Goal: Navigation & Orientation: Find specific page/section

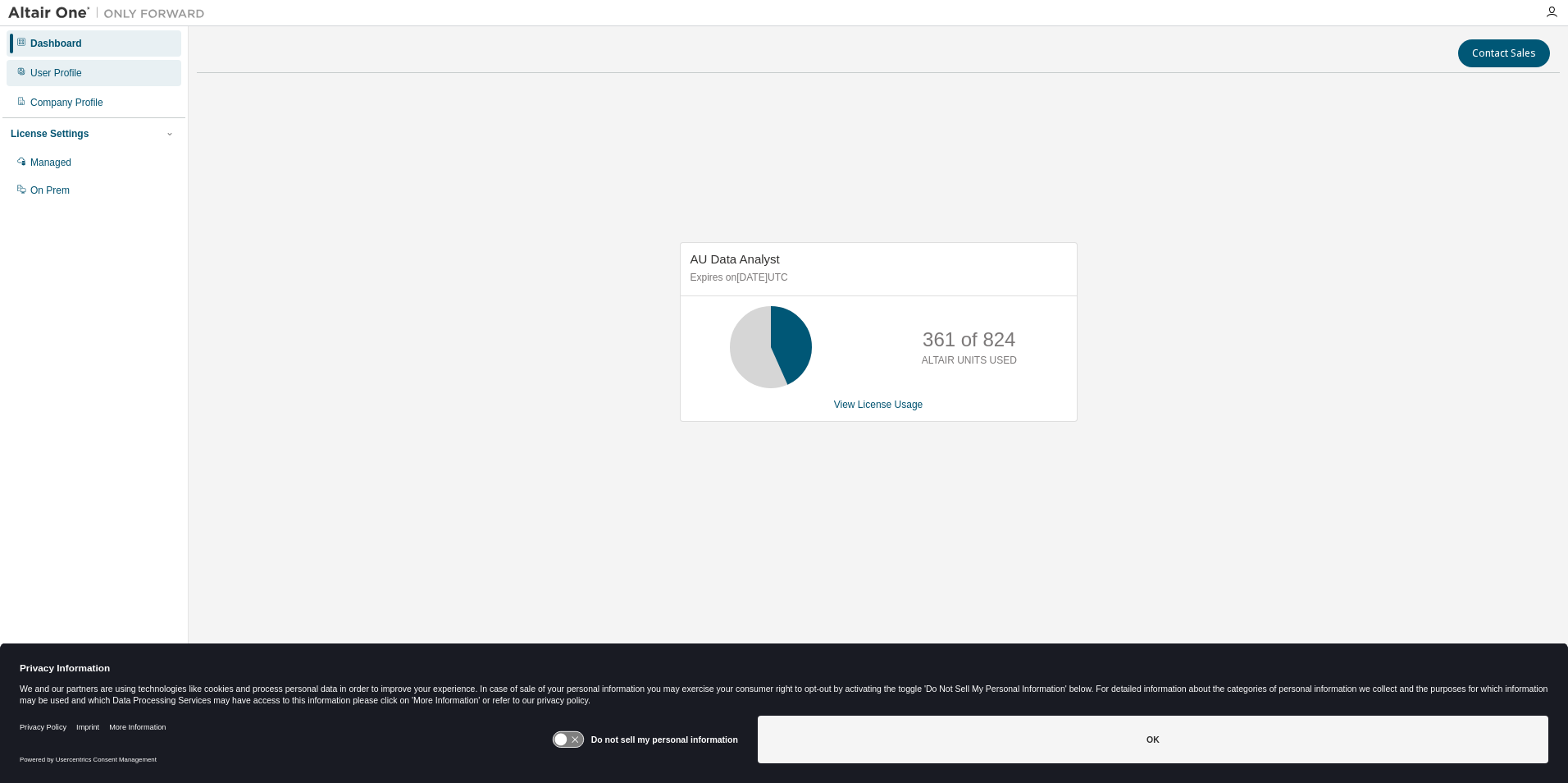
click at [68, 69] on div "User Profile" at bounding box center [56, 73] width 52 height 13
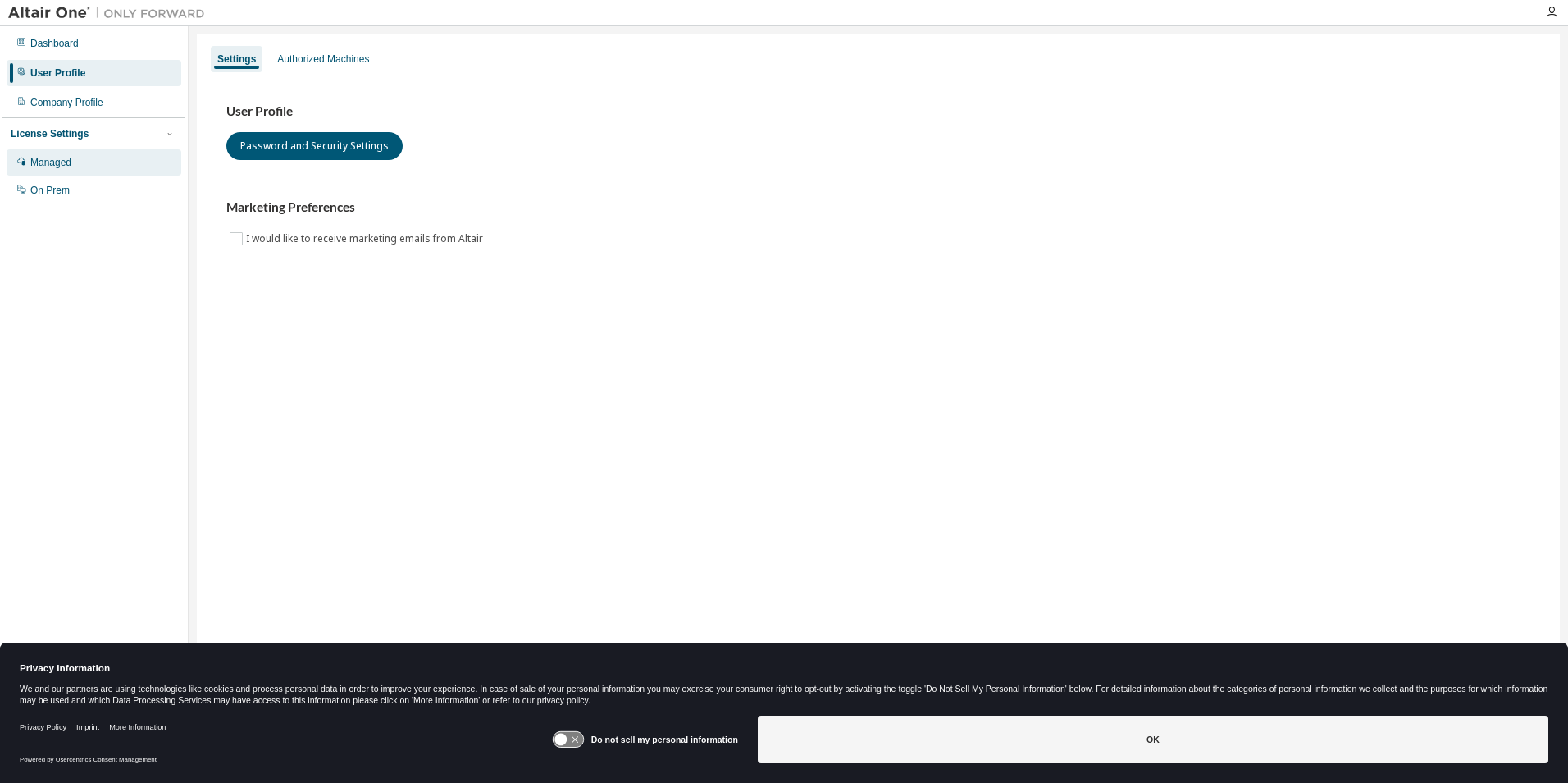
click at [64, 161] on div "Managed" at bounding box center [51, 162] width 41 height 13
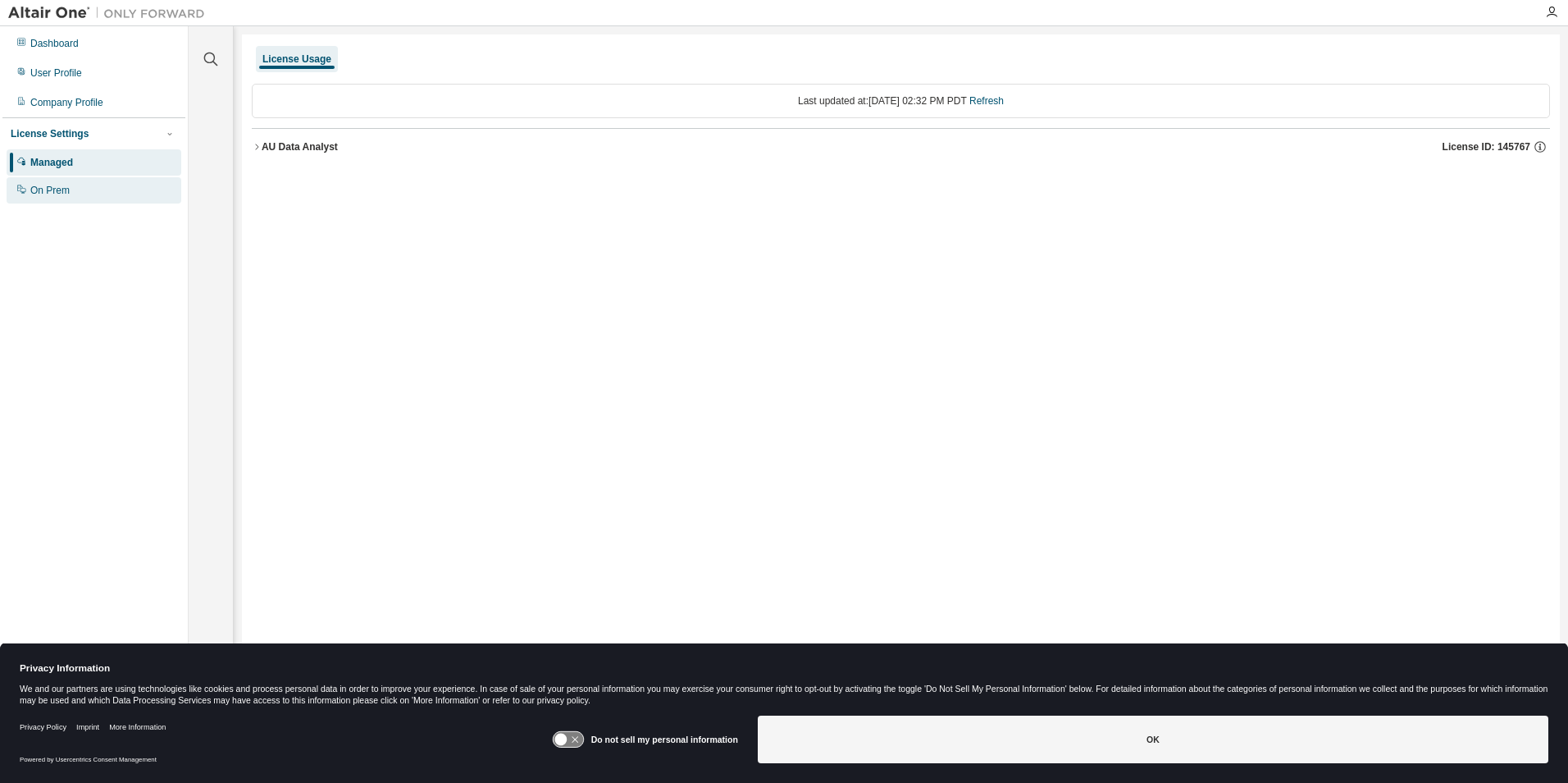
click at [49, 190] on div "On Prem" at bounding box center [50, 190] width 39 height 13
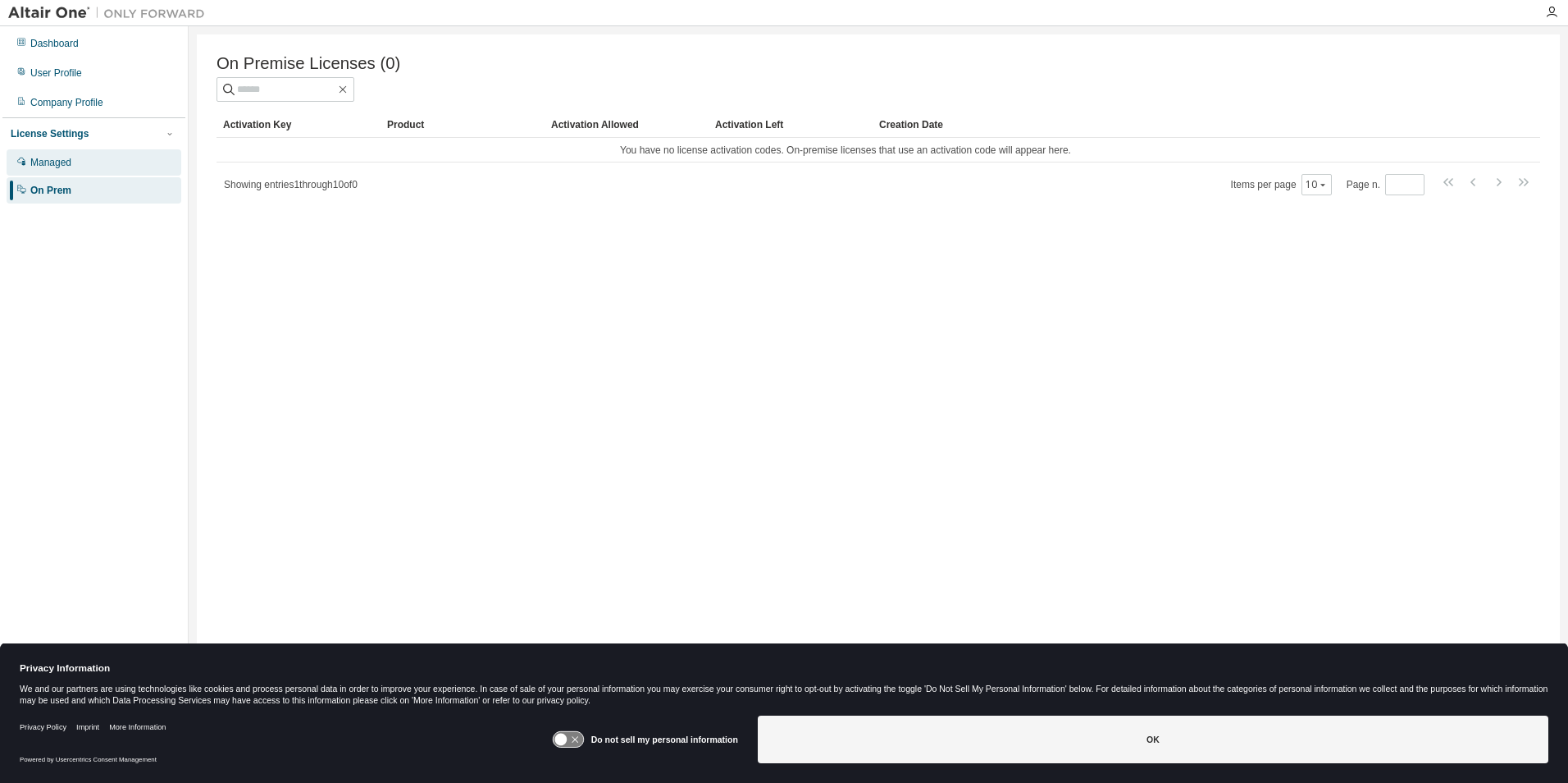
click at [45, 160] on div "Managed" at bounding box center [51, 162] width 41 height 13
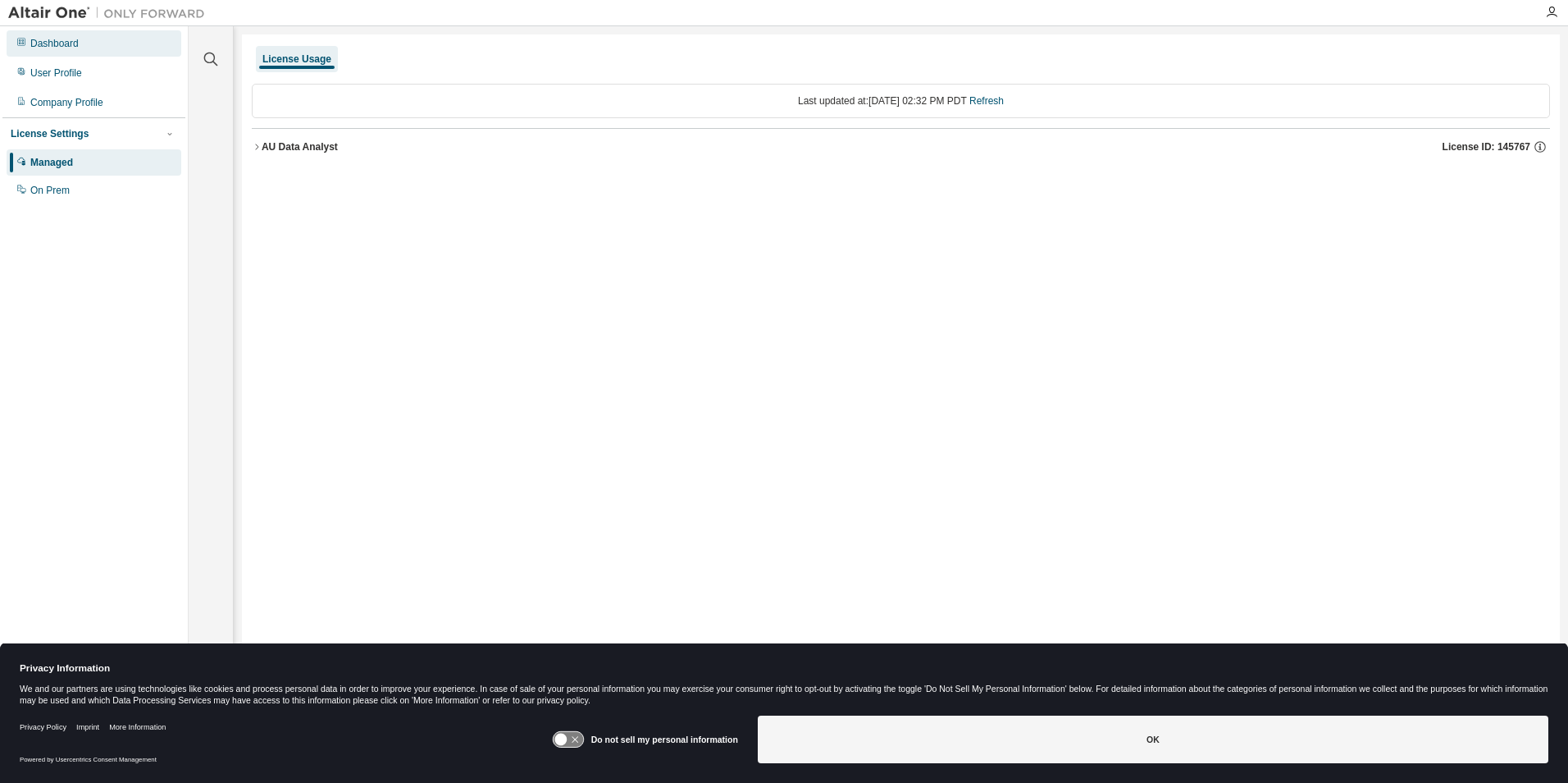
click at [66, 40] on div "Dashboard" at bounding box center [54, 43] width 48 height 13
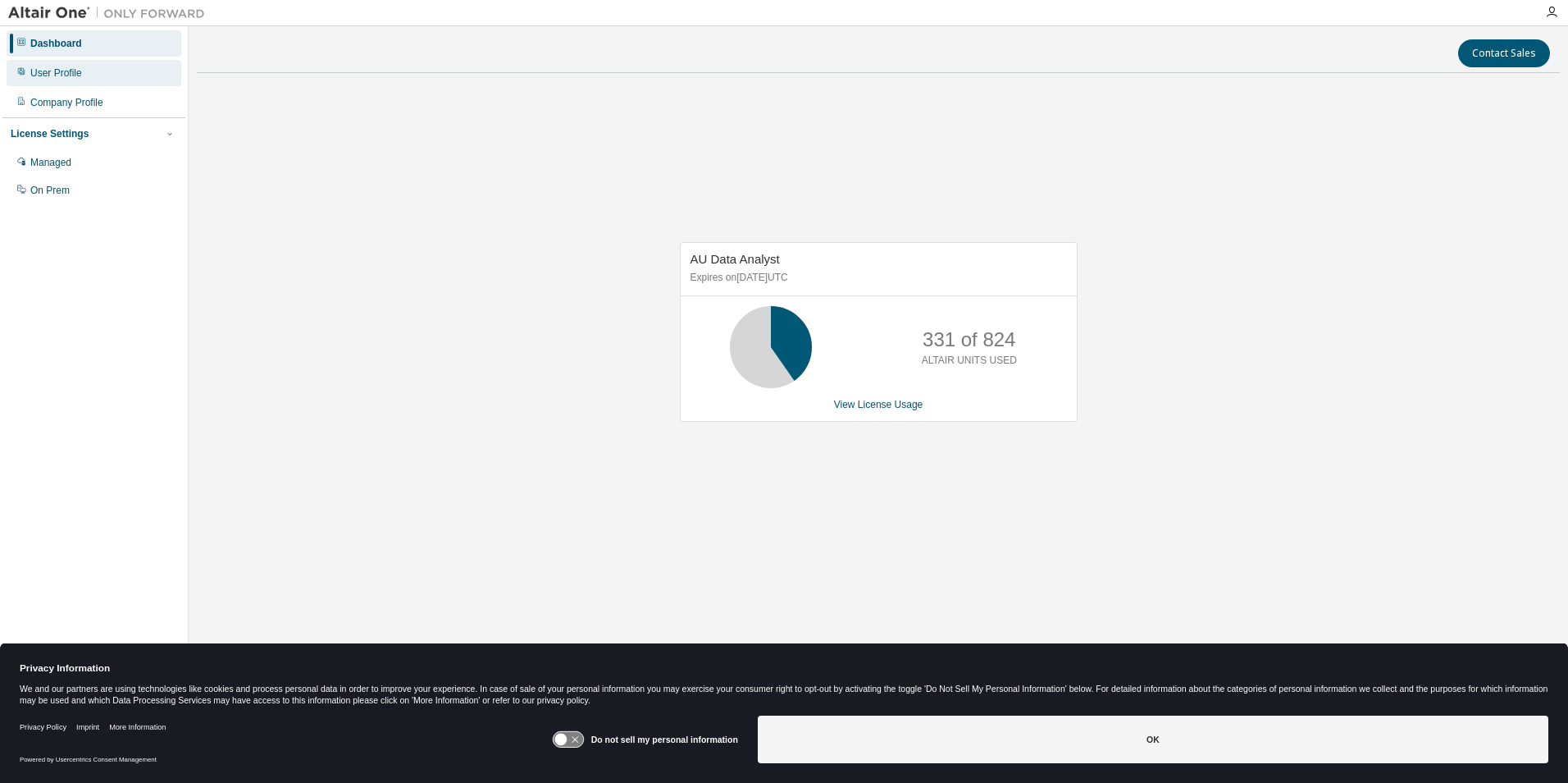
click at [65, 72] on div "User Profile" at bounding box center [56, 73] width 52 height 13
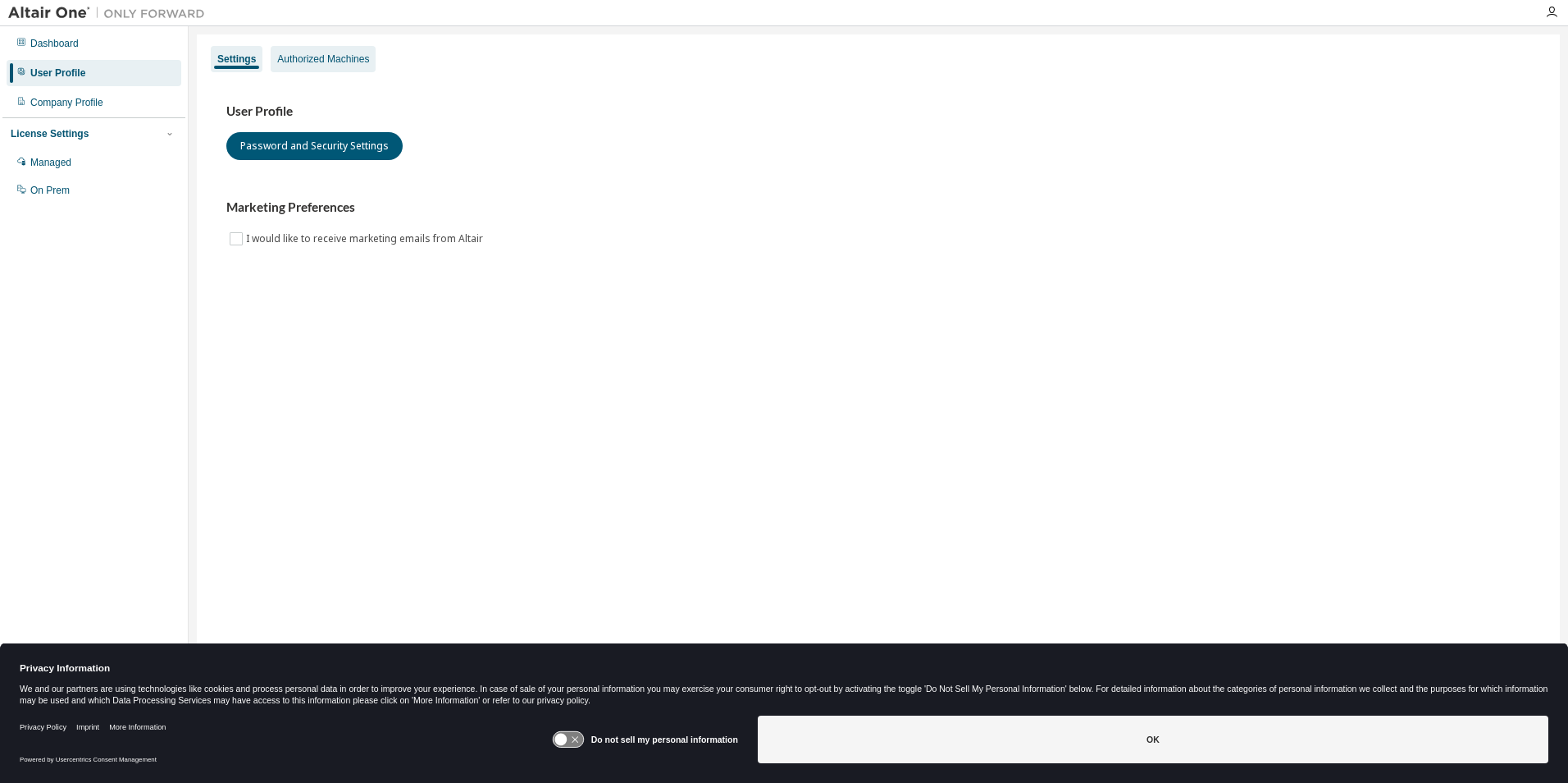
click at [328, 62] on div "Authorized Machines" at bounding box center [322, 59] width 92 height 13
